Goal: Answer question/provide support

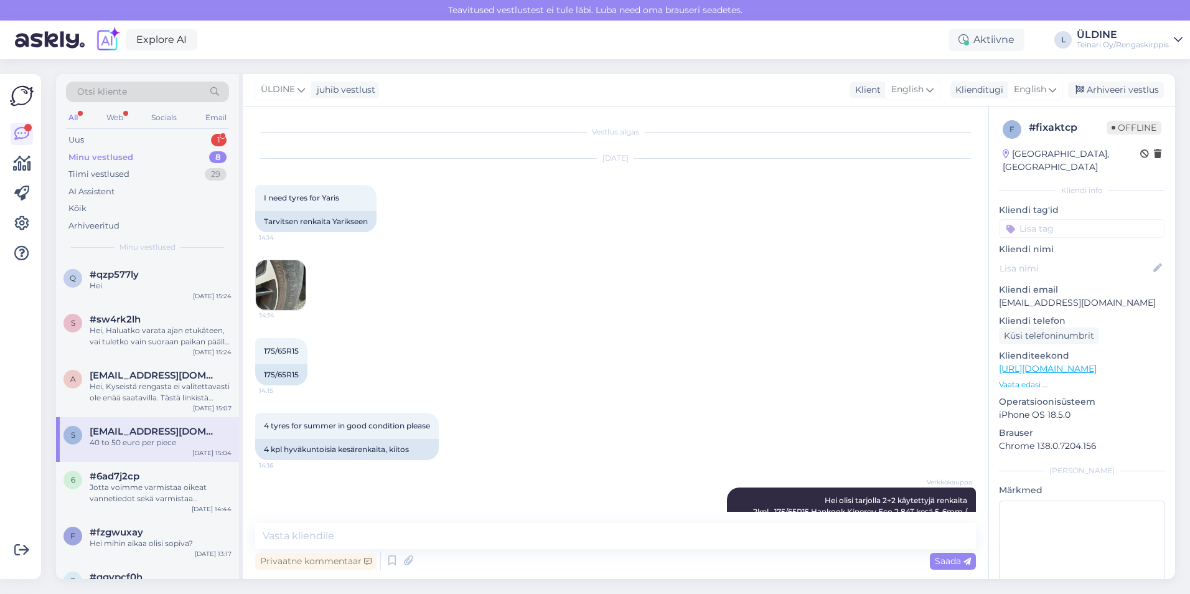
scroll to position [867, 0]
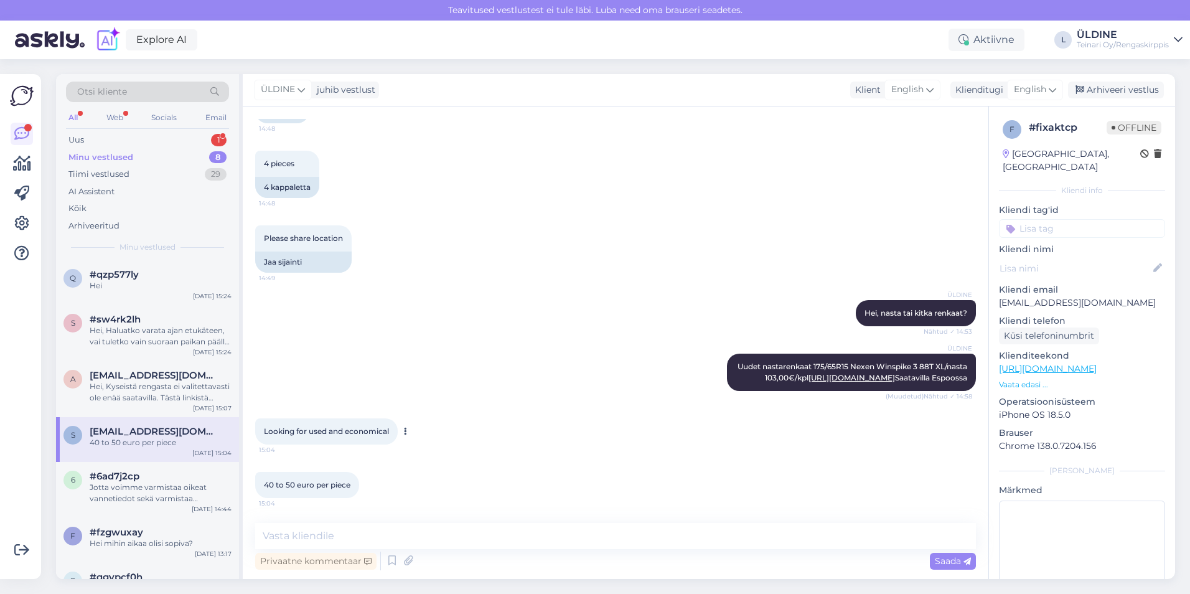
drag, startPoint x: 395, startPoint y: 431, endPoint x: 263, endPoint y: 433, distance: 132.0
click at [263, 433] on div "Looking for used and economical 15:04" at bounding box center [326, 431] width 143 height 26
click at [1044, 90] on span "English" at bounding box center [1030, 90] width 32 height 14
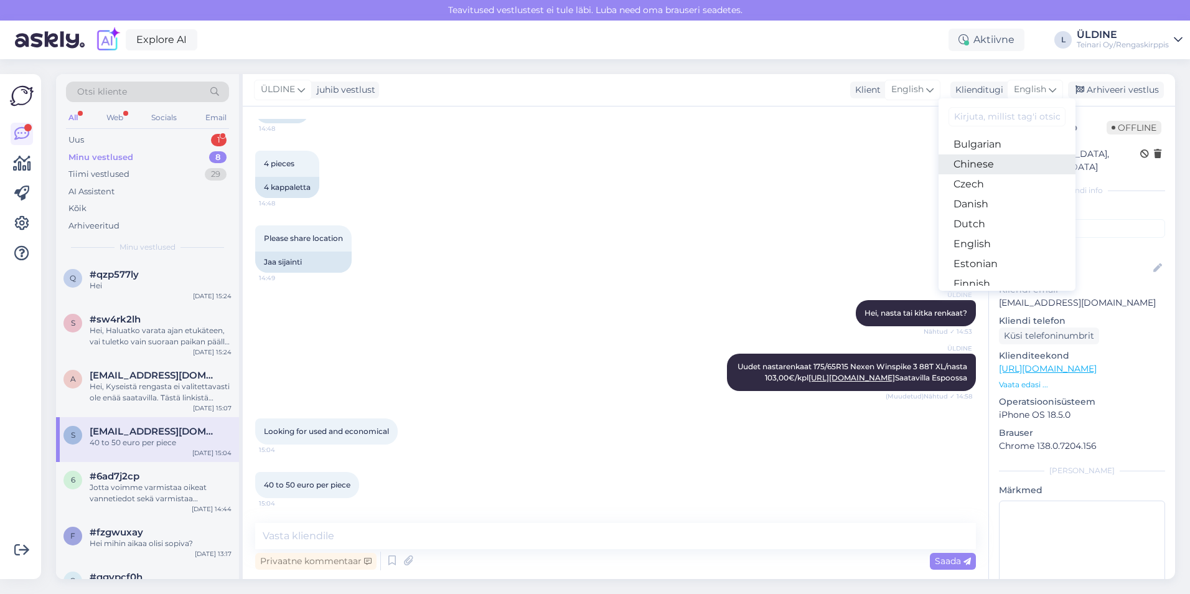
scroll to position [62, 0]
click at [985, 263] on link "Finnish" at bounding box center [1007, 262] width 137 height 20
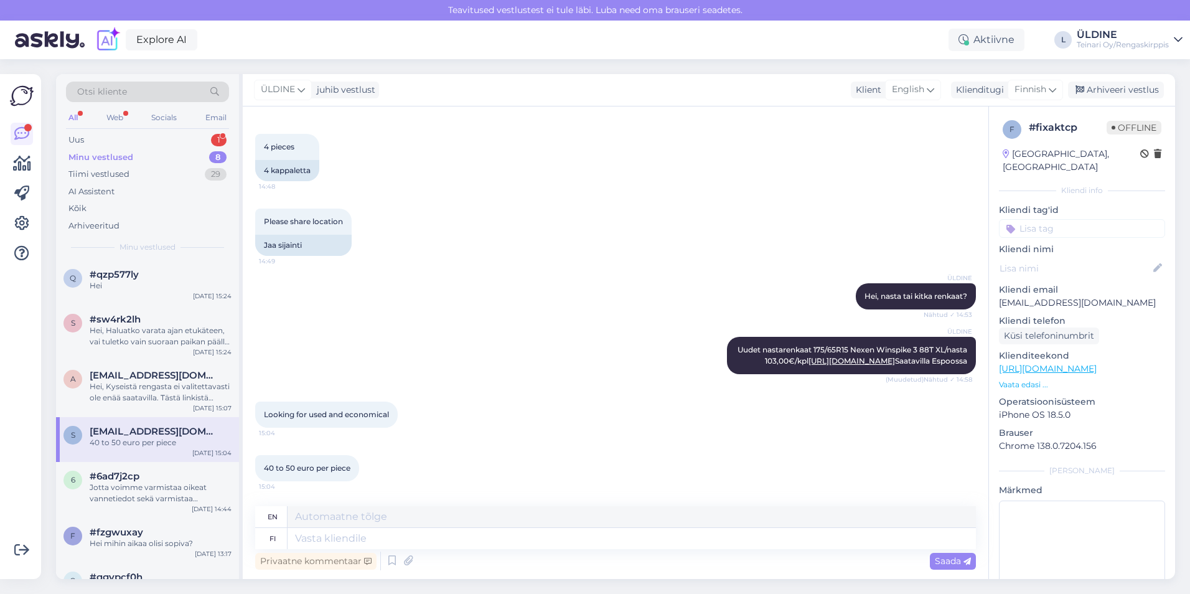
click at [810, 228] on div "Please share location 14:49 Jaa sijainti" at bounding box center [615, 232] width 721 height 75
click at [586, 341] on div "ÜLDINE Uudet nastarenkaat 175/65R15 Nexen Winspike 3 88T XL/nasta 103,00€/kpl […" at bounding box center [615, 355] width 721 height 65
drag, startPoint x: 641, startPoint y: 538, endPoint x: 642, endPoint y: 522, distance: 16.9
click at [641, 536] on textarea at bounding box center [632, 538] width 688 height 21
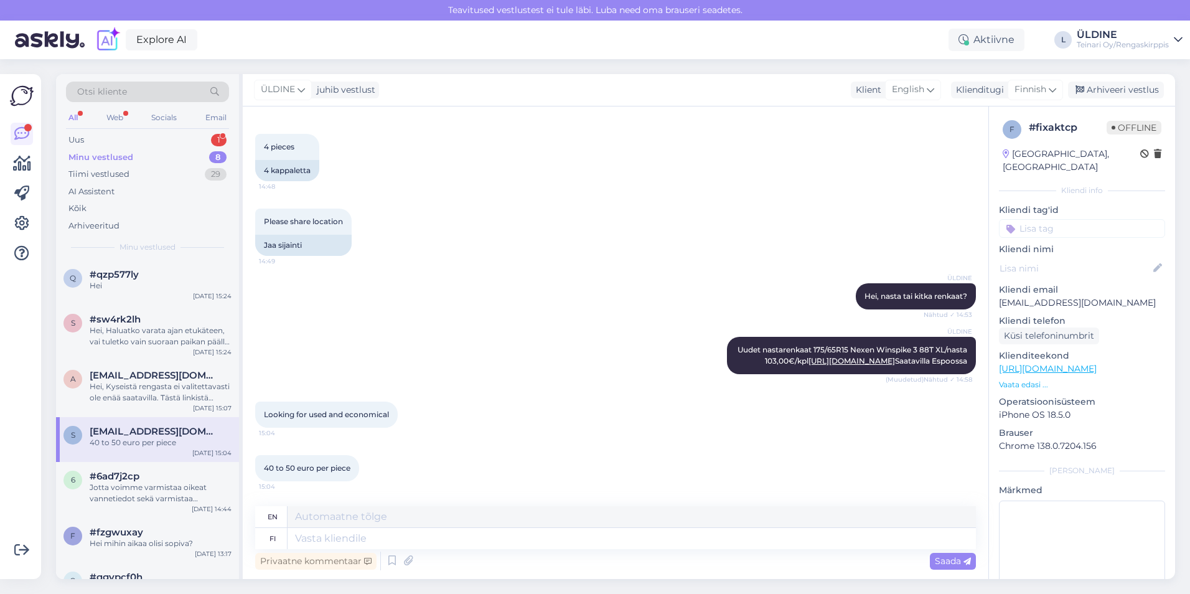
click at [644, 428] on div "Looking for used and economical 15:04" at bounding box center [615, 415] width 721 height 54
drag, startPoint x: 391, startPoint y: 411, endPoint x: 263, endPoint y: 416, distance: 127.7
click at [263, 416] on div "Looking for used and economical 15:04" at bounding box center [326, 415] width 143 height 26
drag, startPoint x: 263, startPoint y: 416, endPoint x: 299, endPoint y: 411, distance: 36.4
copy span "Looking for used and economical"
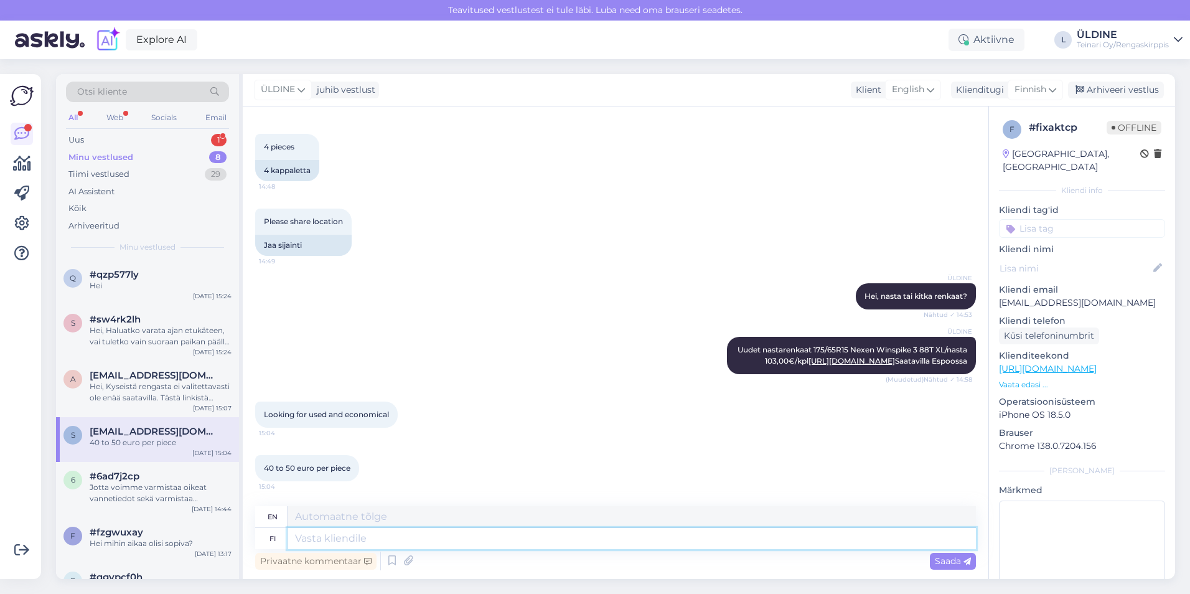
paste textarea "Käytettyjä nastarenkaita ei ole tällä hetkellä saatavilla. Meiltä löytyy kuiten…"
type textarea "Käytettyjä nastarenkaita ei ole tällä hetkellä saatavilla. Meiltä löytyy kuiten…"
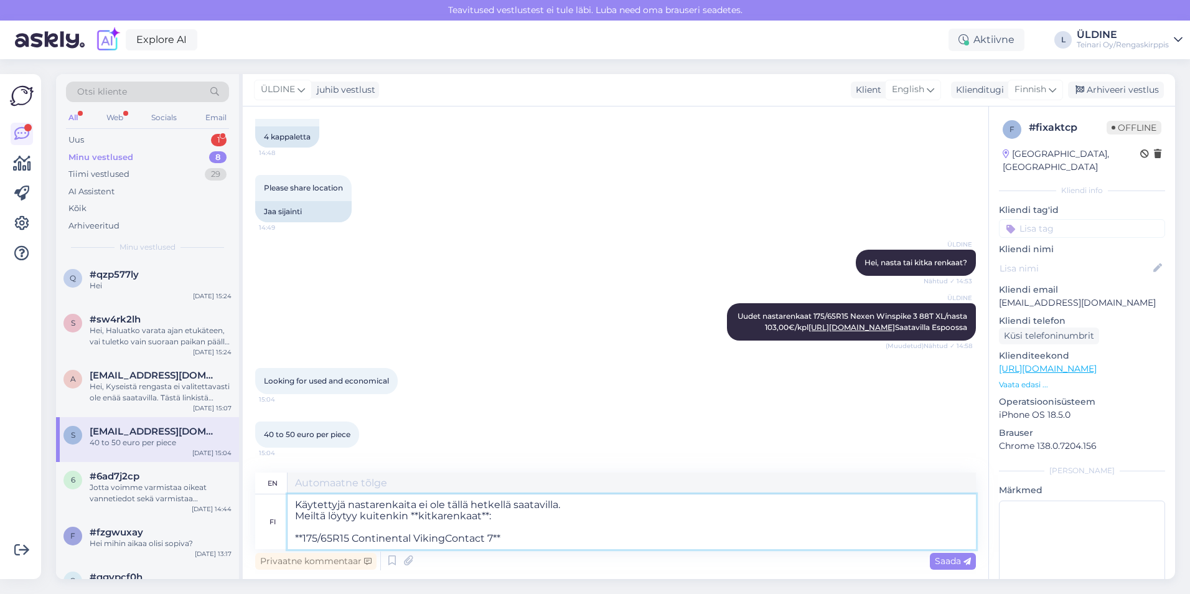
type textarea "There are currently no used studded tires available. However, we do have **fric…"
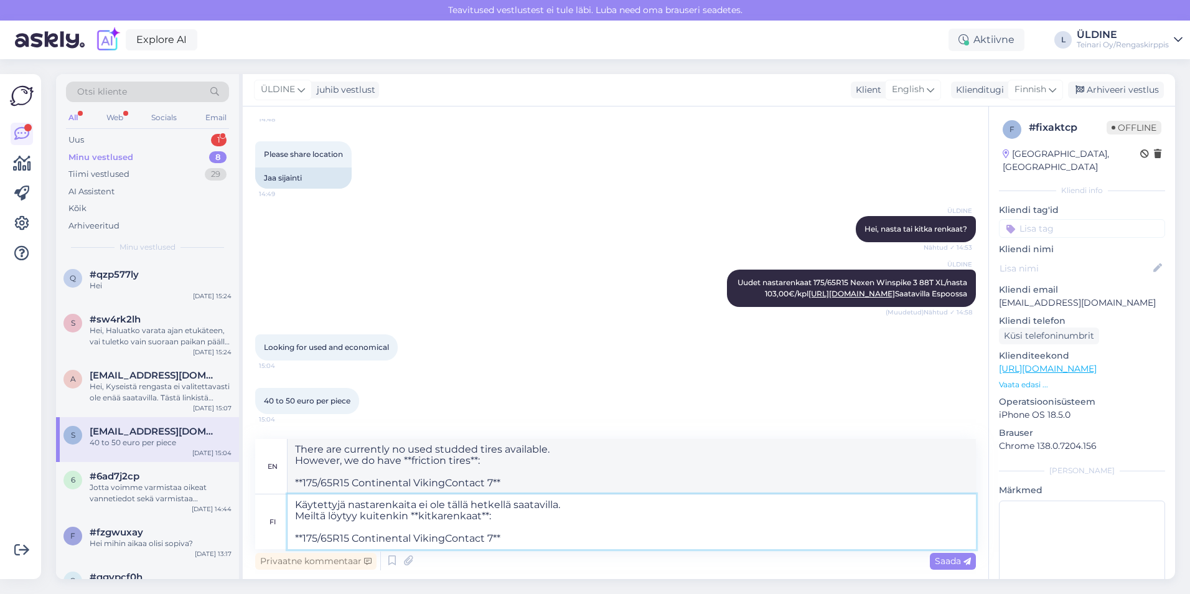
click at [419, 516] on textarea "Käytettyjä nastarenkaita ei ole tällä hetkellä saatavilla. Meiltä löytyy kuiten…" at bounding box center [632, 521] width 688 height 55
type textarea "Käytettyjä nastarenkaita ei ole tällä hetkellä saatavilla. Meiltä löytyy kuiten…"
type textarea "There are currently no used studded tires available. However, we do have fricti…"
click at [479, 516] on textarea "Käytettyjä nastarenkaita ei ole tällä hetkellä saatavilla. Meiltä löytyy kuiten…" at bounding box center [632, 521] width 688 height 55
type textarea "Käytettyjä nastarenkaita ei ole tällä hetkellä saatavilla. Meiltä löytyy kuiten…"
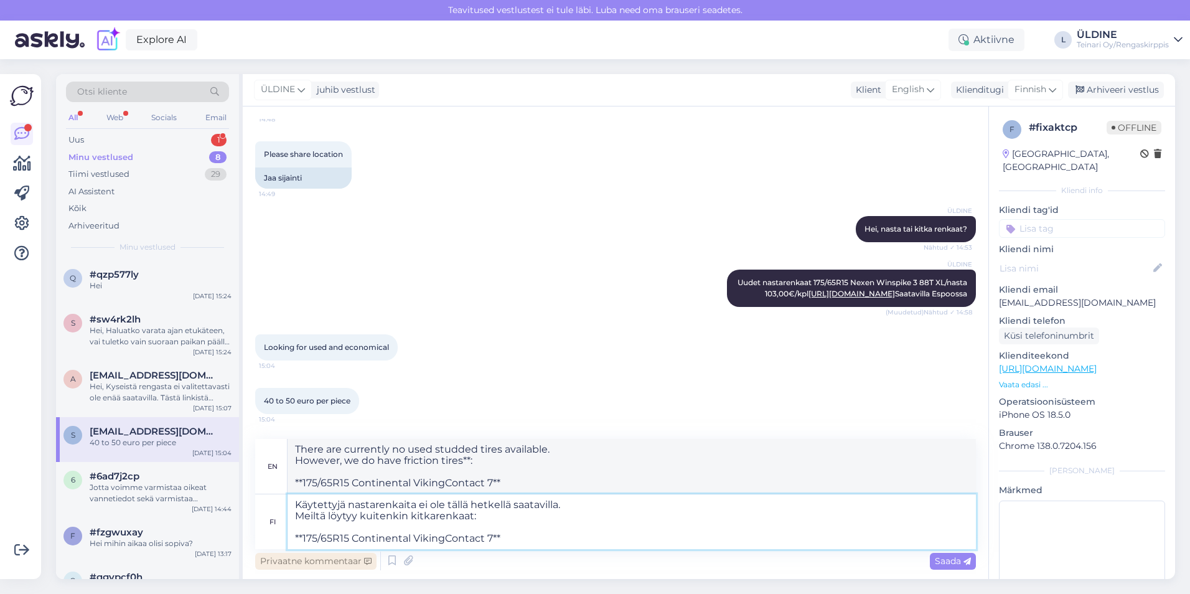
type textarea "There are currently no used studded tires available. However, we do have fricti…"
click at [304, 537] on textarea "Käytettyjä nastarenkaita ei ole tällä hetkellä saatavilla. Meiltä löytyy kuiten…" at bounding box center [632, 521] width 688 height 55
type textarea "Käytettyjä nastarenkaita ei ole tällä hetkellä saatavilla. Meiltä löytyy kuiten…"
click at [504, 538] on textarea "Käytettyjä nastarenkaita ei ole tällä hetkellä saatavilla. Meiltä löytyy kuiten…" at bounding box center [632, 521] width 688 height 55
type textarea "There are currently no used studded tires available. However, we do have fricti…"
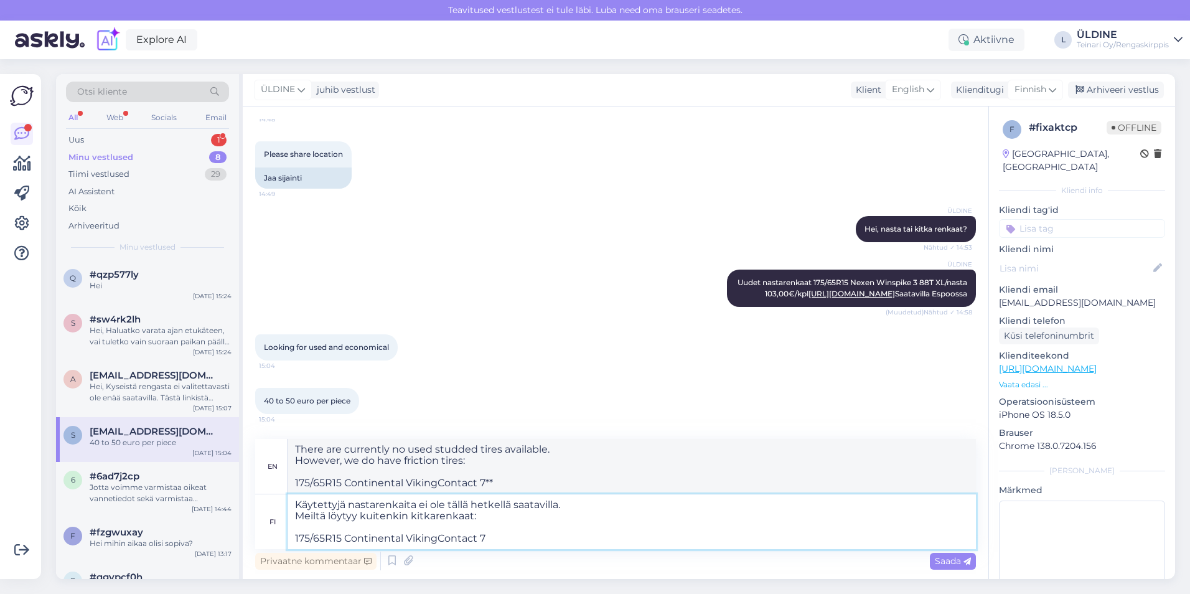
type textarea "Käytettyjä nastarenkaita ei ole tällä hetkellä saatavilla. Meiltä löytyy kuiten…"
type textarea "There are currently no used studded tires available. However, we do have fricti…"
paste textarea "60,00€/kpl"
type textarea "Käytettyjä nastarenkaita ei ole tällä hetkellä saatavilla. Meiltä löytyy kuiten…"
type textarea "Used studded tires are not currently available. However, we do have friction ti…"
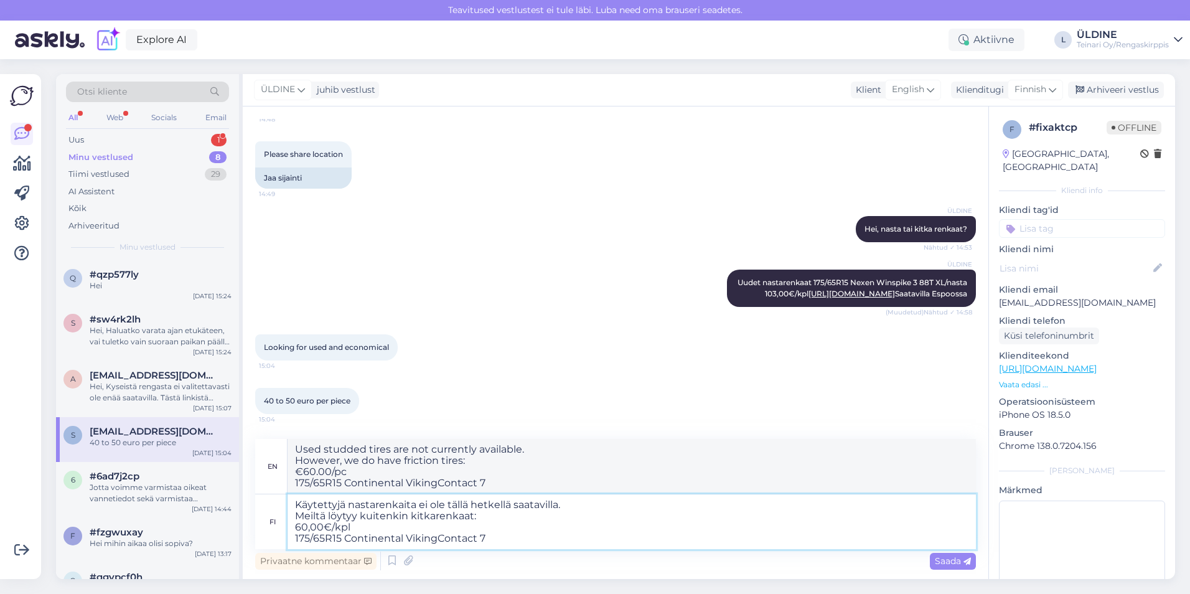
drag, startPoint x: 353, startPoint y: 528, endPoint x: 298, endPoint y: 524, distance: 55.6
click at [298, 524] on textarea "Käytettyjä nastarenkaita ei ole tällä hetkellä saatavilla. Meiltä löytyy kuiten…" at bounding box center [632, 521] width 688 height 55
type textarea "Käytettyjä nastarenkaita ei ole tällä hetkellä saatavilla. Meiltä löytyy kuiten…"
type textarea "There are currently no used studded tires available. However, we do have fricti…"
click at [507, 533] on textarea "Käytettyjä nastarenkaita ei ole tällä hetkellä saatavilla. Meiltä löytyy kuiten…" at bounding box center [632, 521] width 688 height 55
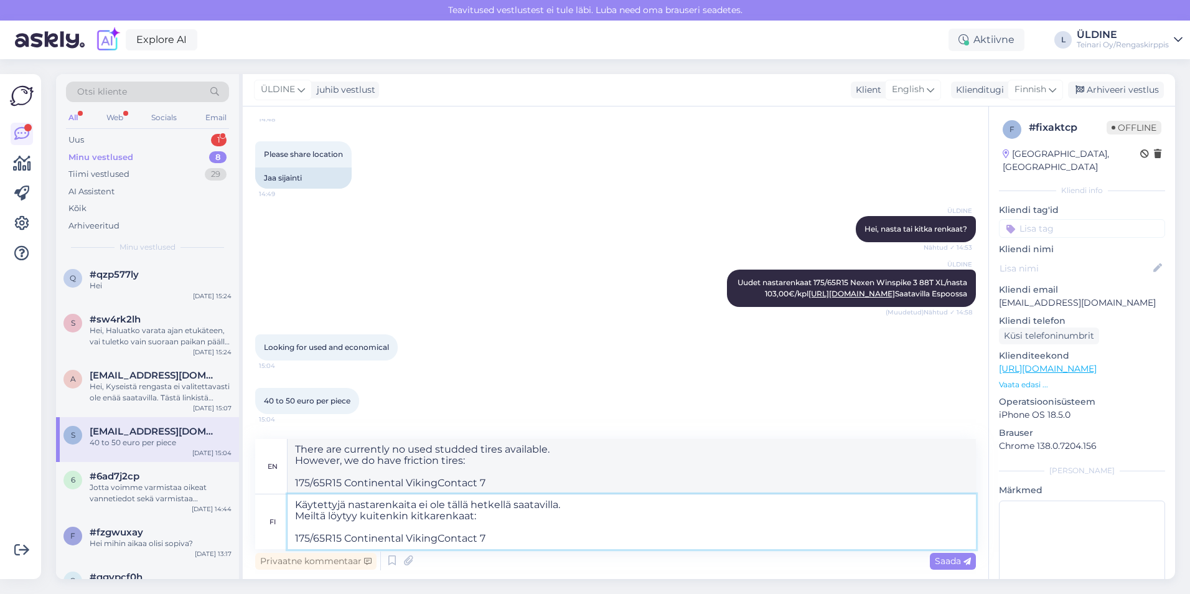
paste textarea "60,00€/kpl"
type textarea "Käytettyjä nastarenkaita ei ole tällä hetkellä saatavilla. Meiltä löytyy kuiten…"
type textarea "There are currently no used studded tires available. However, we do have fricti…"
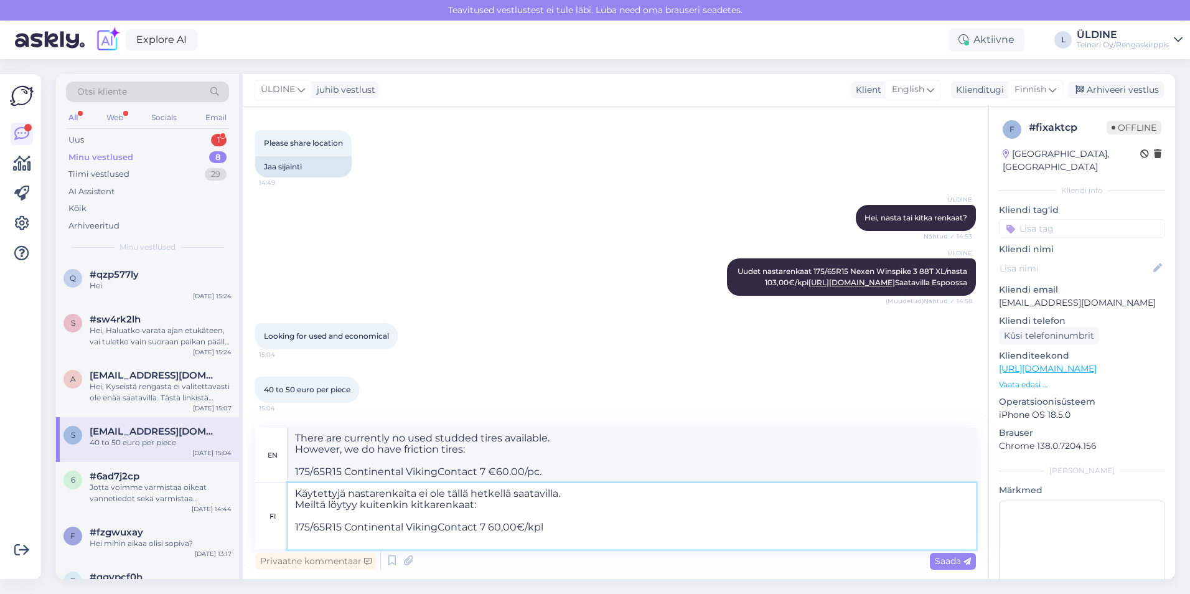
paste textarea "[URL][DOMAIN_NAME]"
type textarea "Käytettyjä nastarenkaita ei ole tällä hetkellä saatavilla. Meiltä löytyy kuiten…"
type textarea "Used studded tires are currently not available. However, we do have friction ti…"
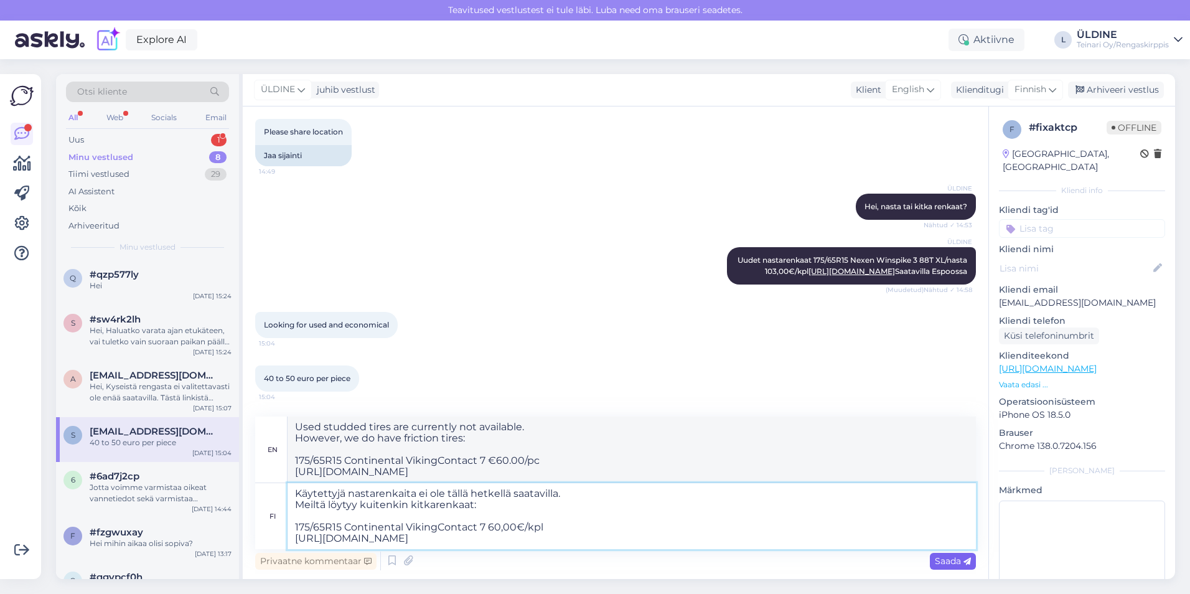
type textarea "Käytettyjä nastarenkaita ei ole tällä hetkellä saatavilla. Meiltä löytyy kuiten…"
click at [954, 558] on span "Saada" at bounding box center [953, 560] width 36 height 11
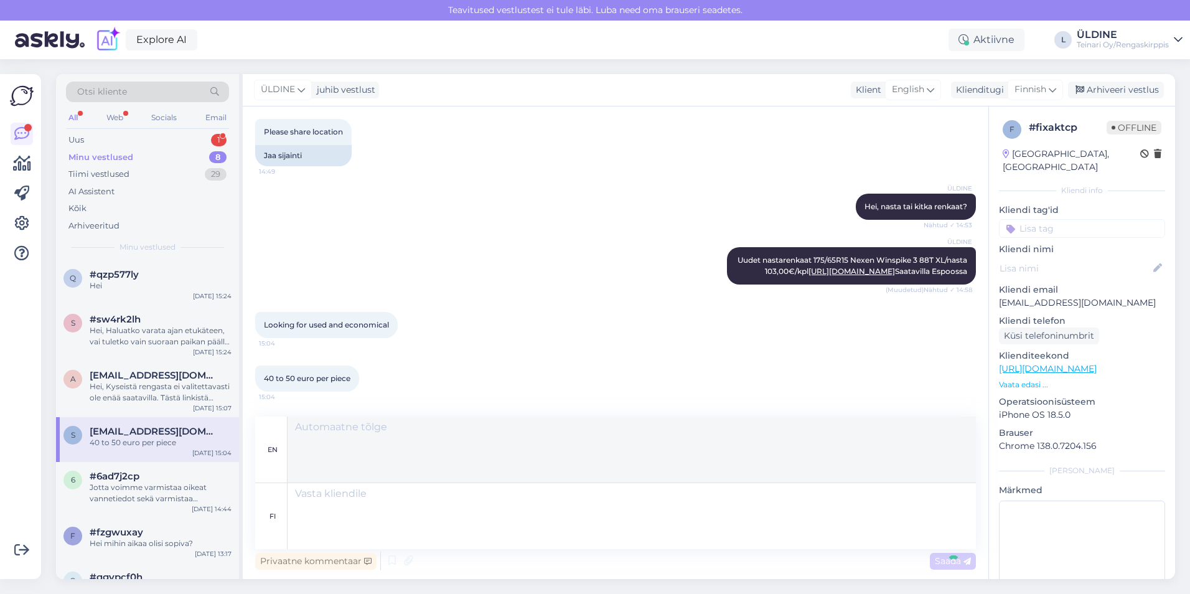
scroll to position [1071, 0]
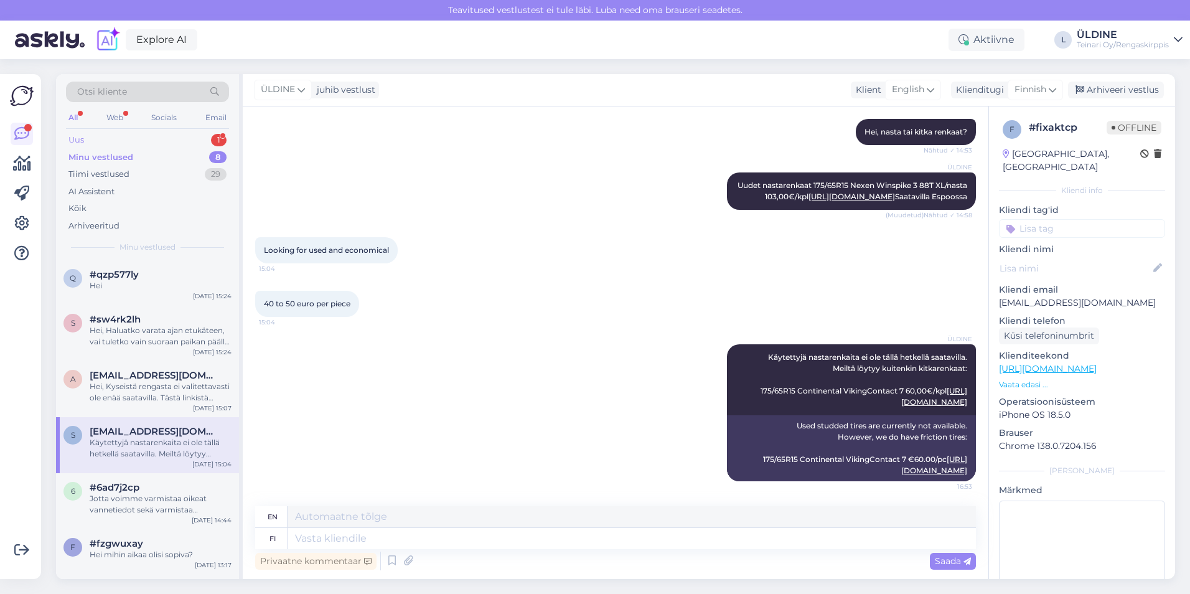
click at [113, 140] on div "Uus 1" at bounding box center [147, 139] width 163 height 17
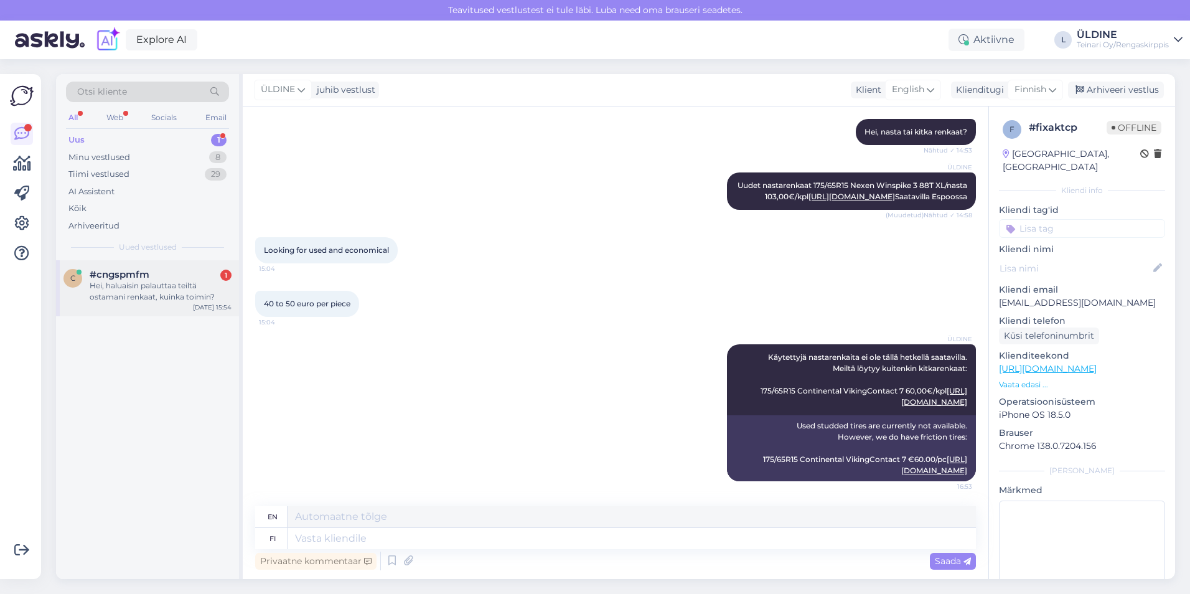
click at [189, 295] on div "Hei, haluaisin palauttaa teiltä ostamani renkaat, kuinka toimin?" at bounding box center [161, 291] width 142 height 22
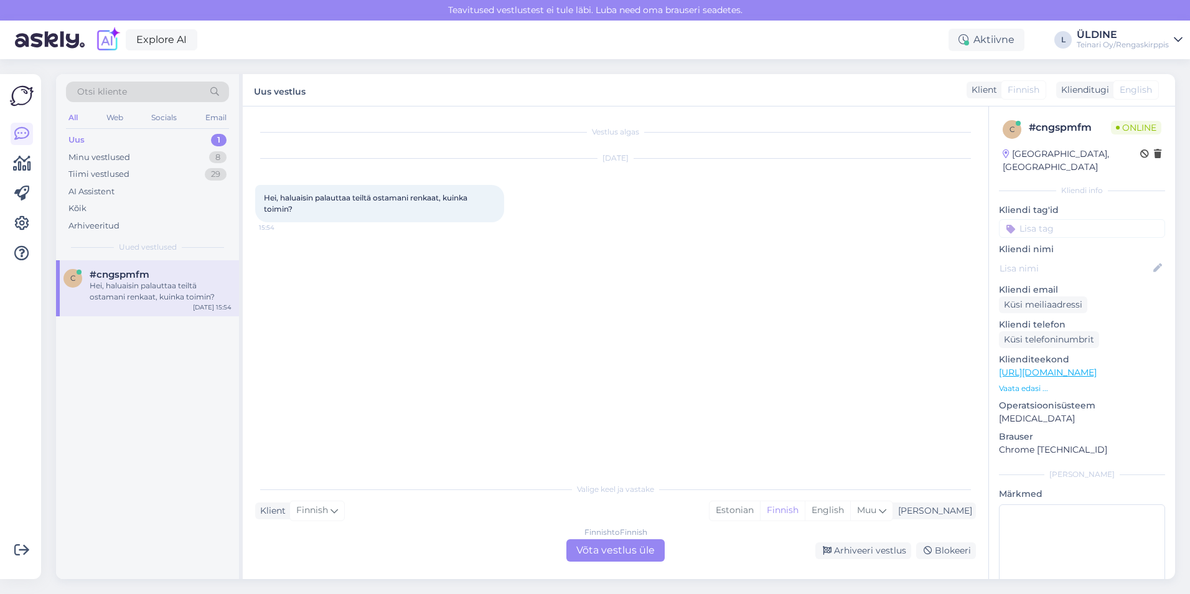
scroll to position [0, 0]
click at [592, 551] on div "Finnish to Finnish Võta vestlus üle" at bounding box center [615, 550] width 98 height 22
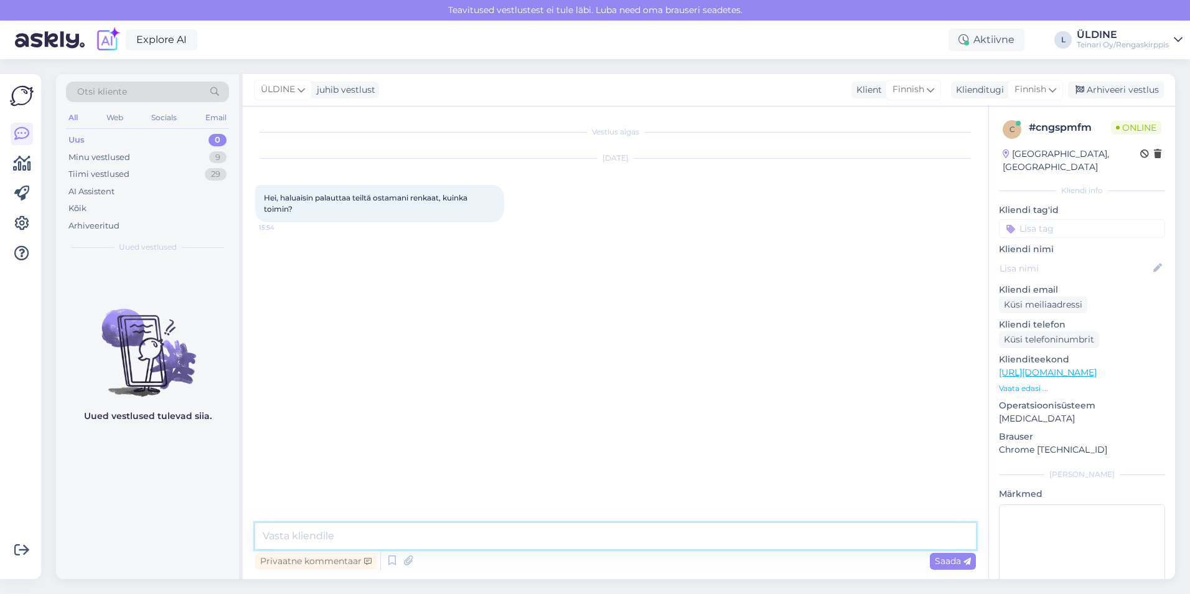
click at [326, 535] on textarea at bounding box center [615, 536] width 721 height 26
type textarea "Hei, onko kyseessä verkkokaupan tilaus? Saisinko tilaunumeron?"
click at [945, 558] on span "Saada" at bounding box center [953, 560] width 36 height 11
